Goal: Task Accomplishment & Management: Manage account settings

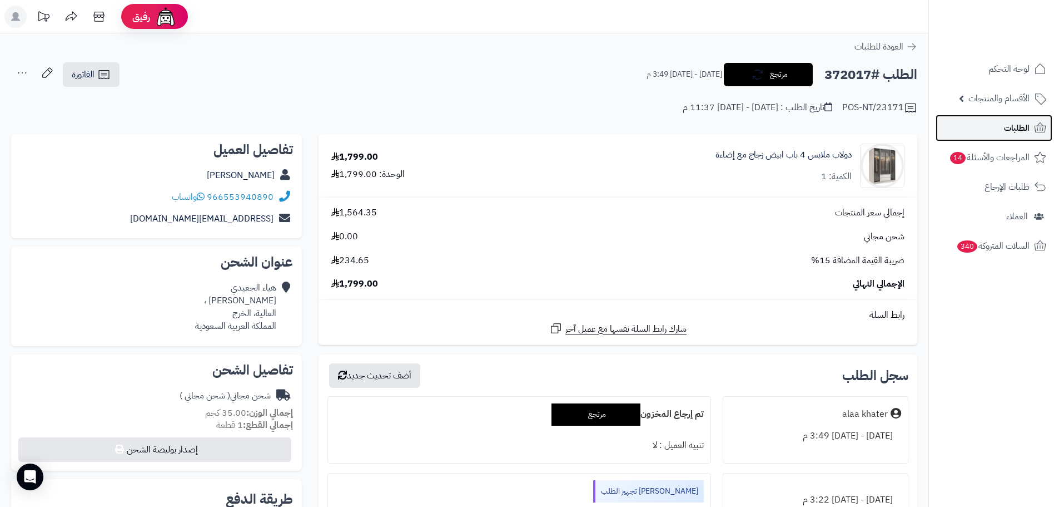
click at [1001, 122] on link "الطلبات" at bounding box center [994, 128] width 117 height 27
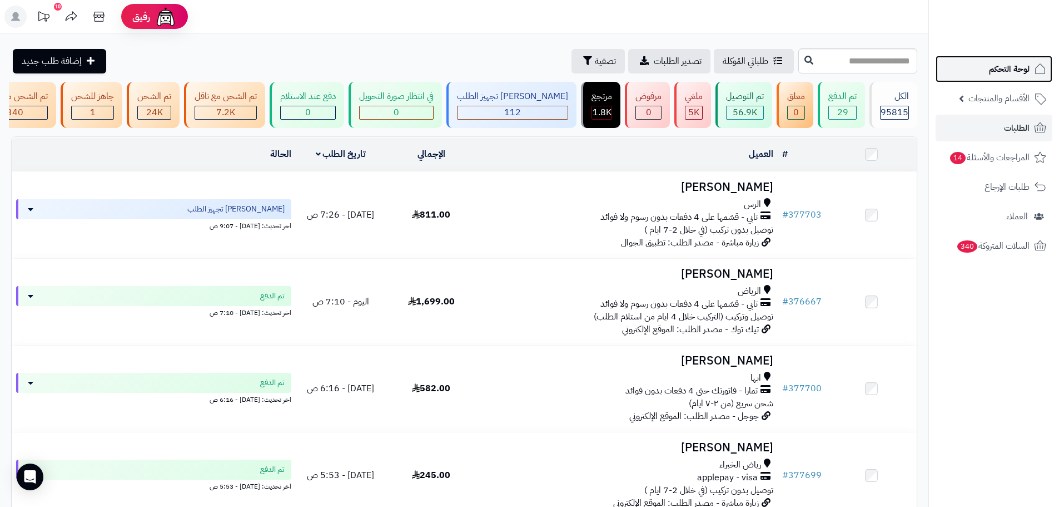
click at [971, 79] on link "لوحة التحكم" at bounding box center [994, 69] width 117 height 27
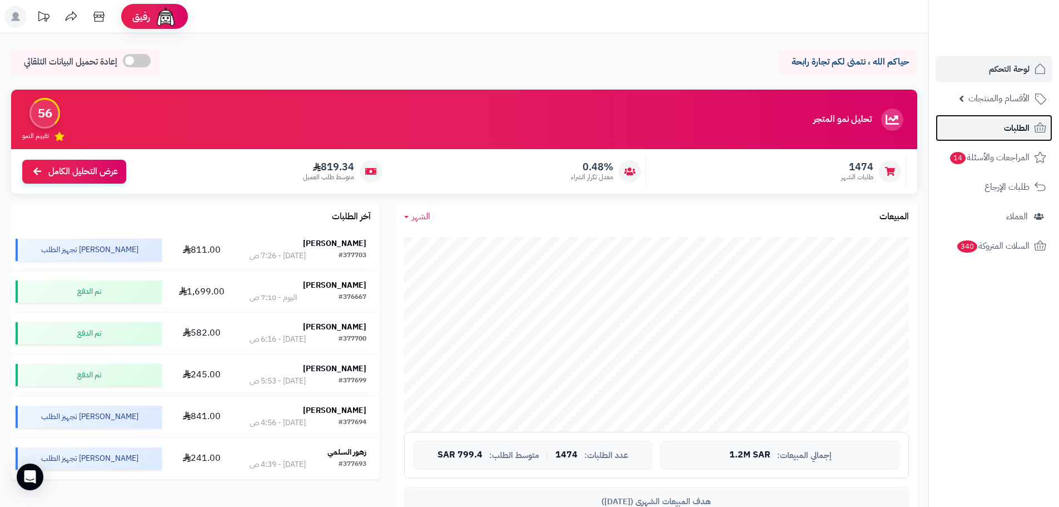
click at [1002, 136] on link "الطلبات" at bounding box center [994, 128] width 117 height 27
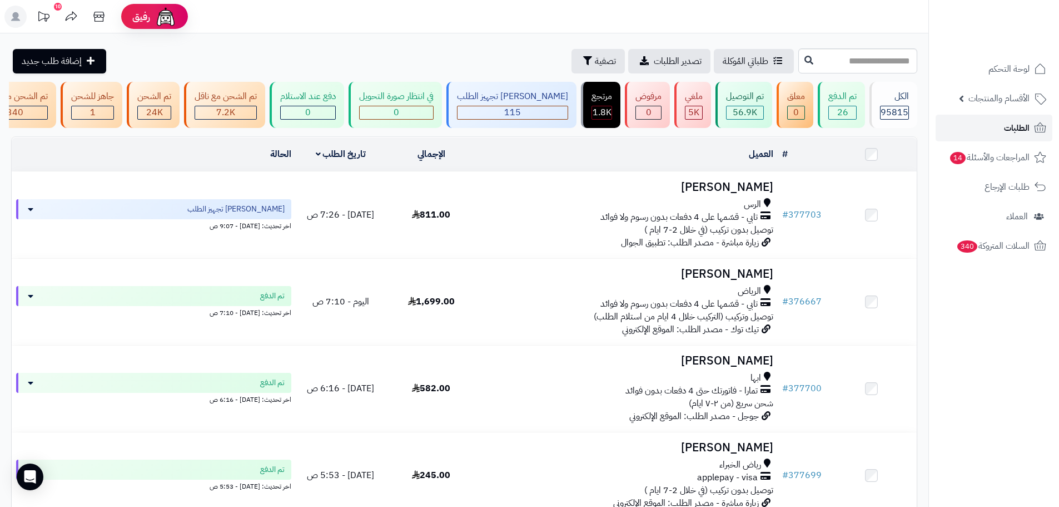
click at [986, 131] on link "الطلبات" at bounding box center [994, 128] width 117 height 27
click at [969, 123] on link "الطلبات" at bounding box center [994, 128] width 117 height 27
click at [1014, 127] on span "الطلبات" at bounding box center [1017, 128] width 26 height 16
click at [963, 128] on link "الطلبات" at bounding box center [994, 128] width 117 height 27
